Goal: Task Accomplishment & Management: Complete application form

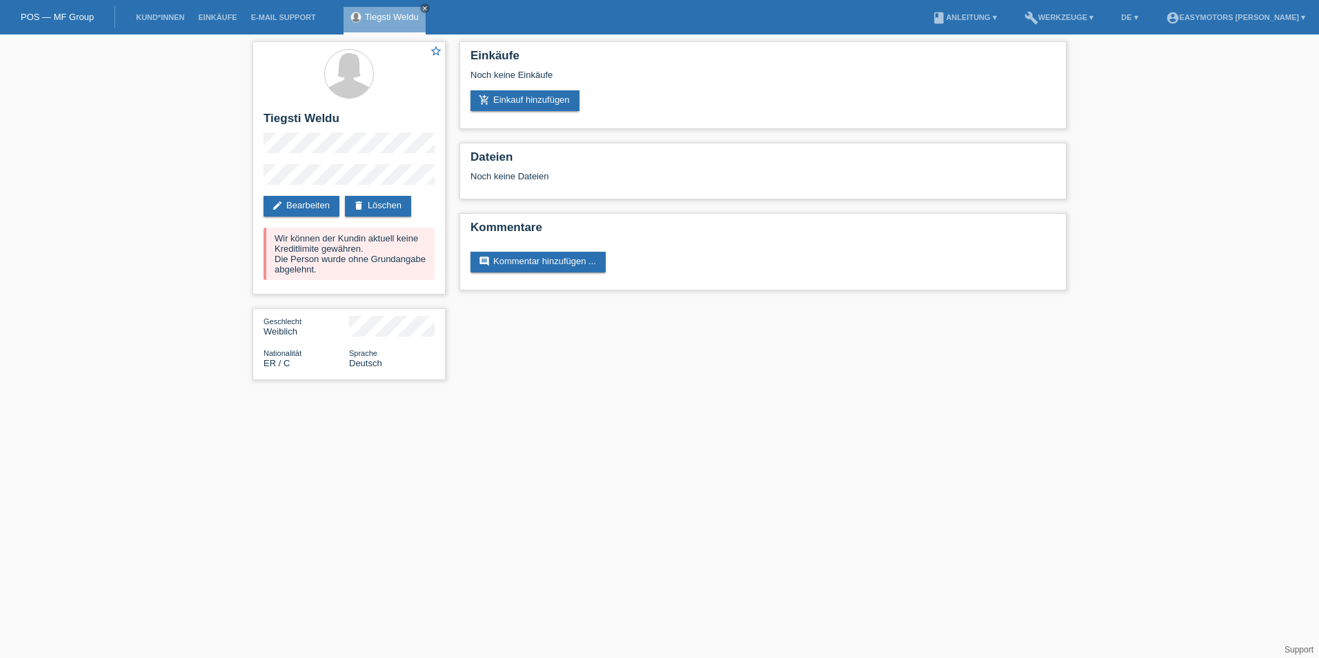
click at [171, 12] on li "Kund*innen" at bounding box center [160, 17] width 62 height 35
drag, startPoint x: 171, startPoint y: 12, endPoint x: 427, endPoint y: 6, distance: 256.0
click at [427, 6] on icon "close" at bounding box center [424, 8] width 7 height 7
click at [163, 17] on link "Kund*innen" at bounding box center [160, 17] width 62 height 8
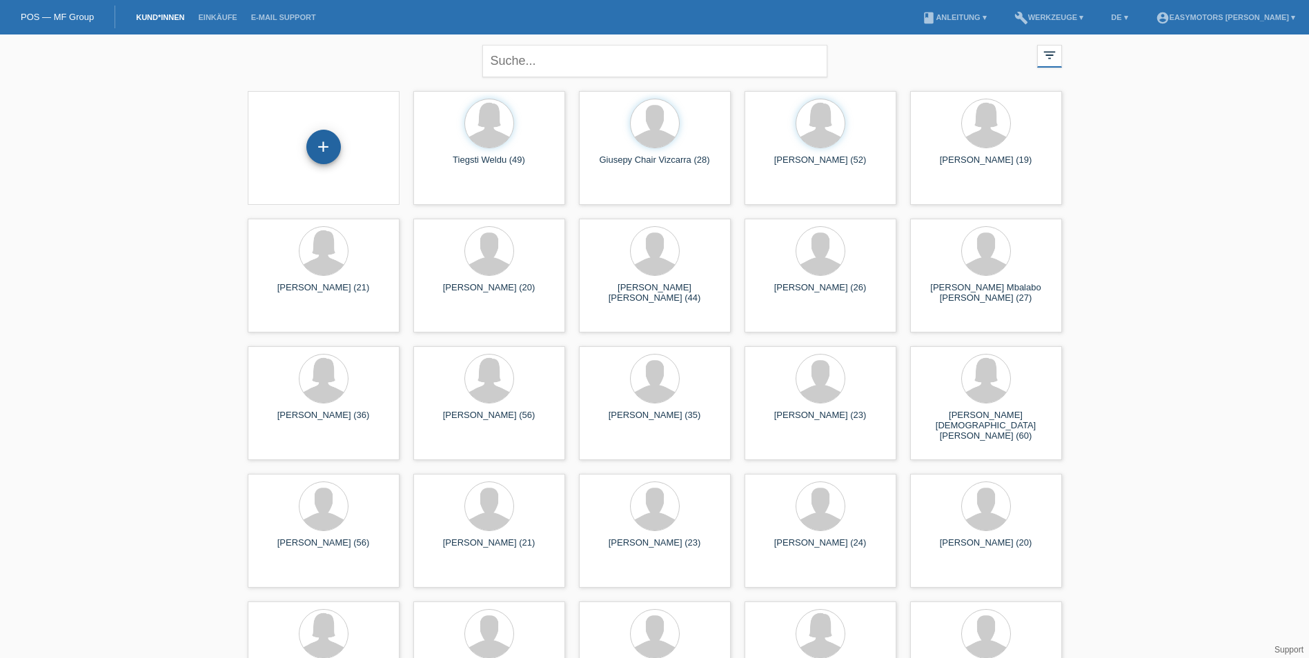
click at [315, 151] on div "+" at bounding box center [323, 147] width 34 height 34
